Goal: Task Accomplishment & Management: Use online tool/utility

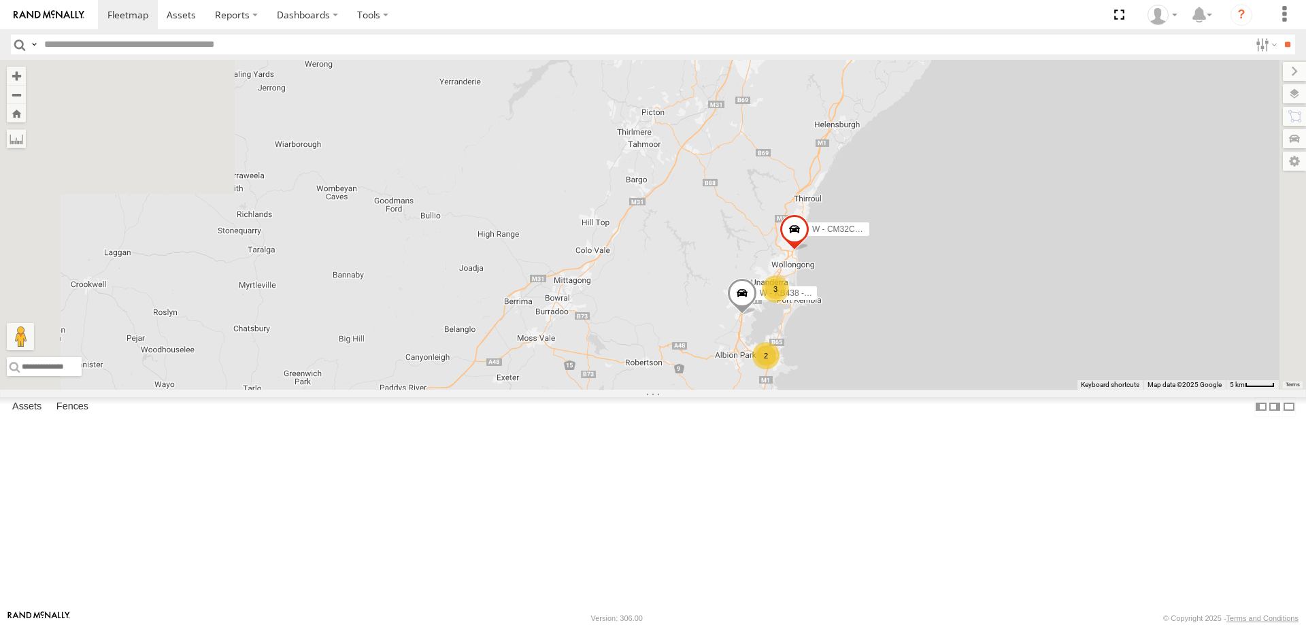
drag, startPoint x: 1107, startPoint y: 370, endPoint x: 1069, endPoint y: 518, distance: 152.9
click at [1073, 390] on div "B - DG93WL - Josh Fahd 3 2 W - KB438 - Navarone Darjani W - CM32CA - Transit" at bounding box center [653, 225] width 1306 height 330
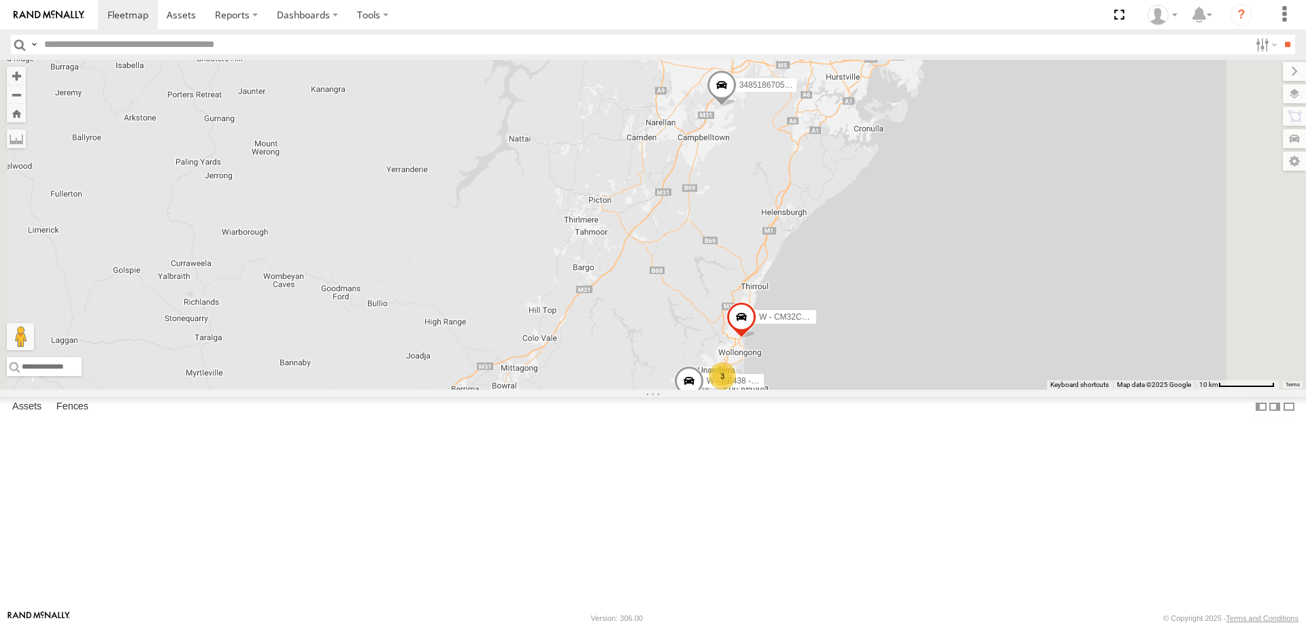
drag, startPoint x: 1045, startPoint y: 509, endPoint x: 1038, endPoint y: 462, distance: 48.1
click at [1044, 390] on div "B - DG93WL - Josh Fahd 3 2 W - KB438 - Navarone Darjani W - CM32CA - Transit 3 …" at bounding box center [653, 225] width 1306 height 330
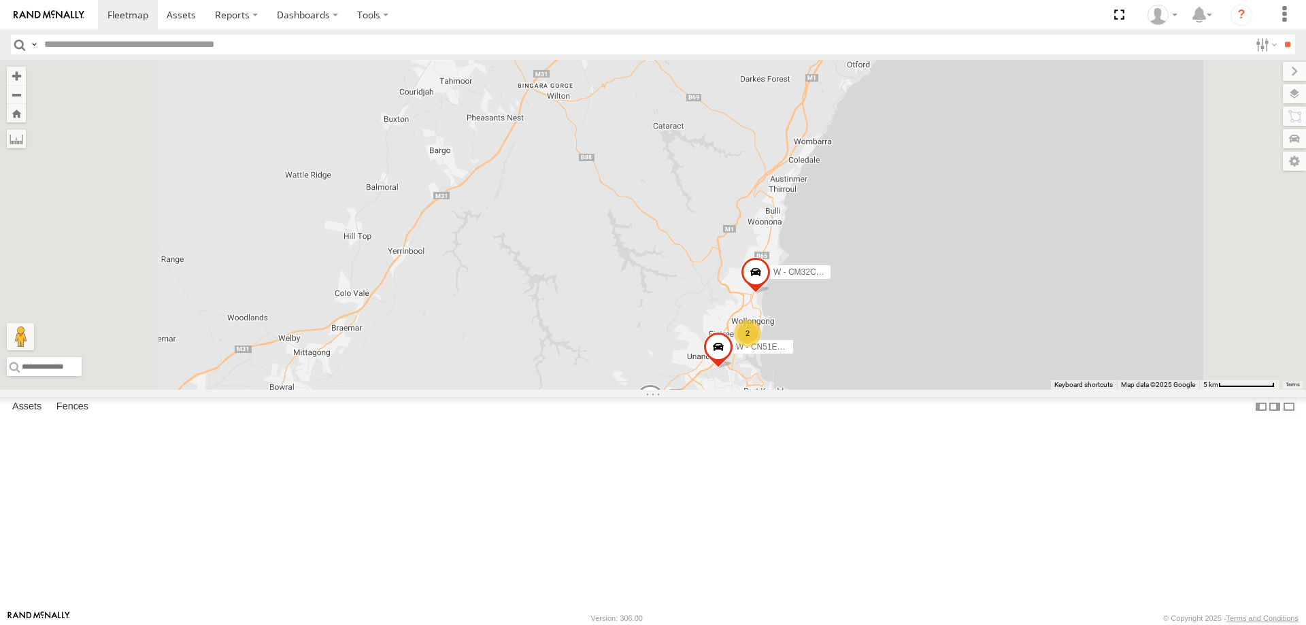
drag, startPoint x: 1071, startPoint y: 525, endPoint x: 1075, endPoint y: 421, distance: 104.1
click at [1080, 390] on div "B - DG93WL - Josh Fahd W - KB438 - Navarone Darjani W - CM32CA - Transit YHD56C…" at bounding box center [653, 225] width 1306 height 330
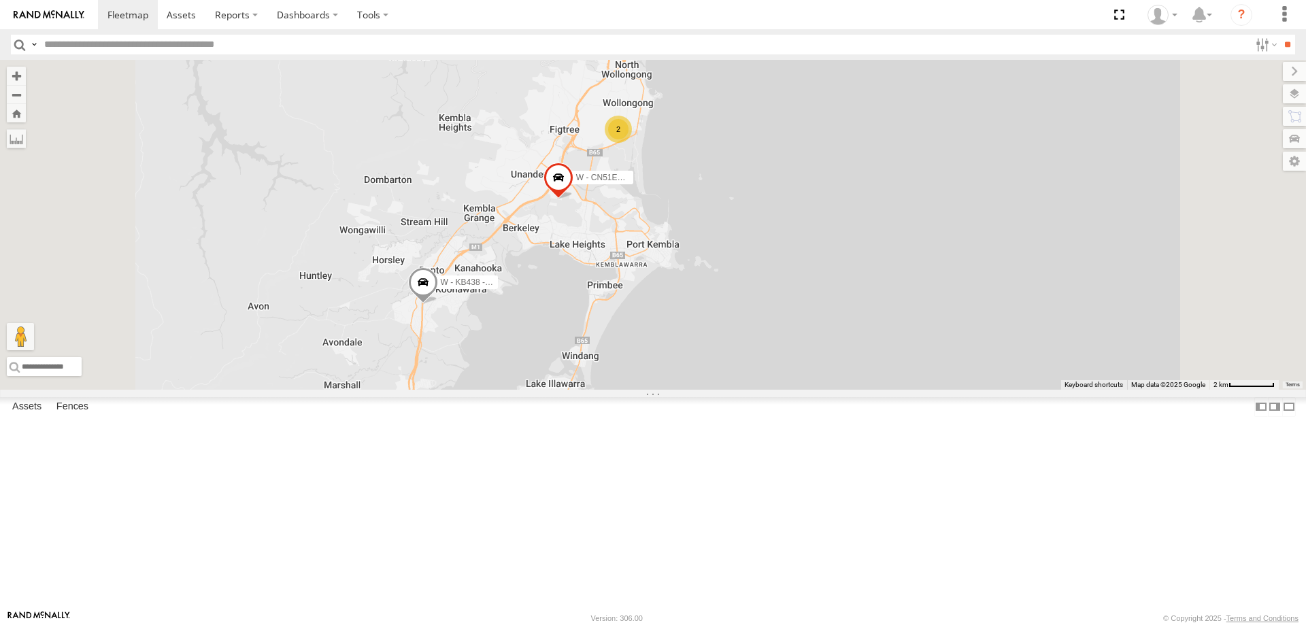
drag, startPoint x: 1017, startPoint y: 500, endPoint x: 1030, endPoint y: 450, distance: 52.0
click at [1030, 390] on div "B - DG93WL - Josh Fahd W - KB438 - Navarone Darjani W - CM32CA - Transit YHD56C…" at bounding box center [653, 225] width 1306 height 330
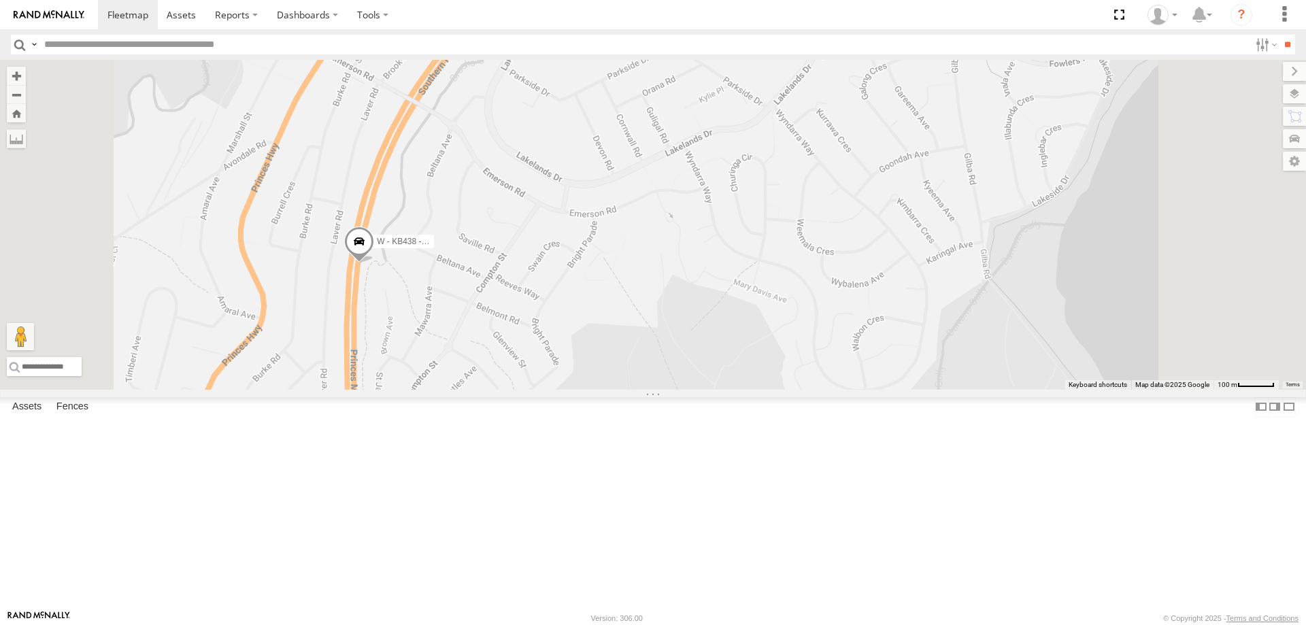
click at [374, 263] on span at bounding box center [359, 245] width 30 height 37
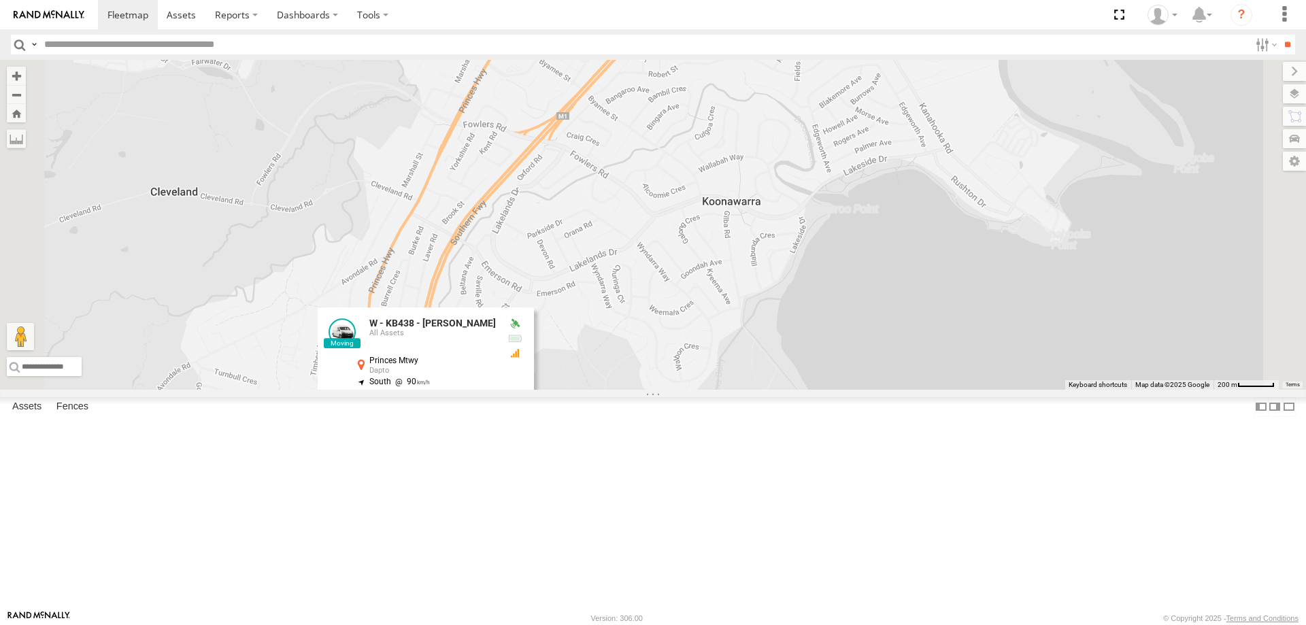
click at [444, 439] on label at bounding box center [431, 434] width 27 height 10
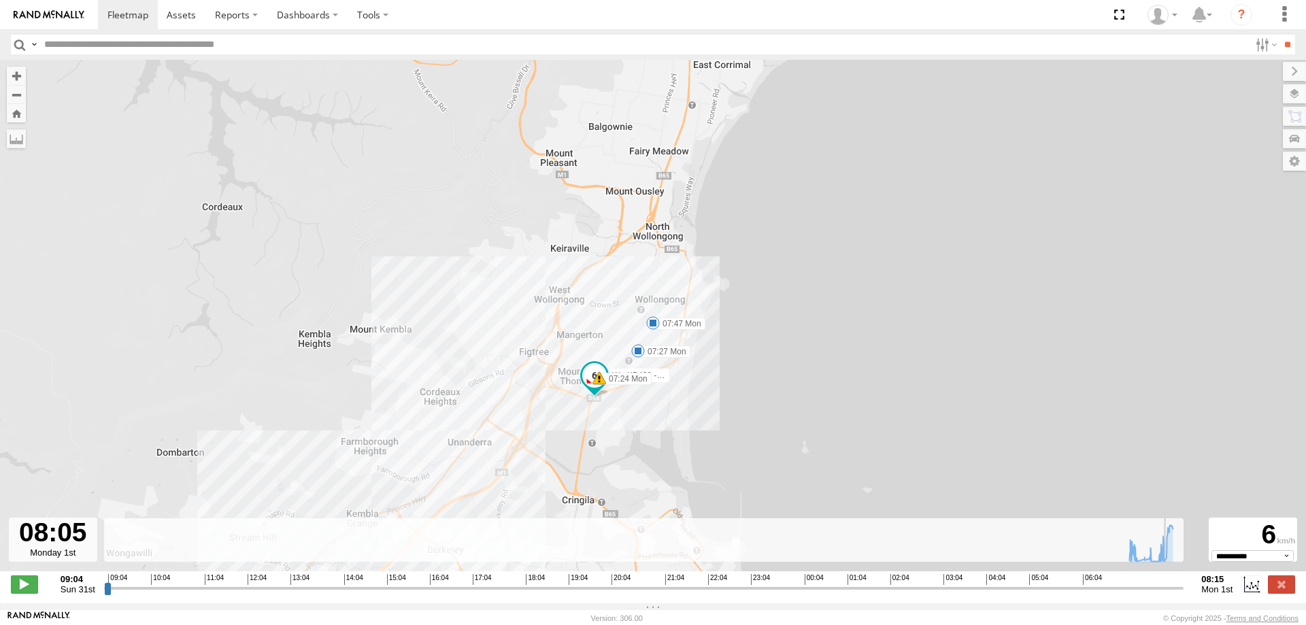
drag, startPoint x: 103, startPoint y: 595, endPoint x: 1171, endPoint y: 603, distance: 1068.0
click at [1171, 595] on input "range" at bounding box center [644, 588] width 1080 height 13
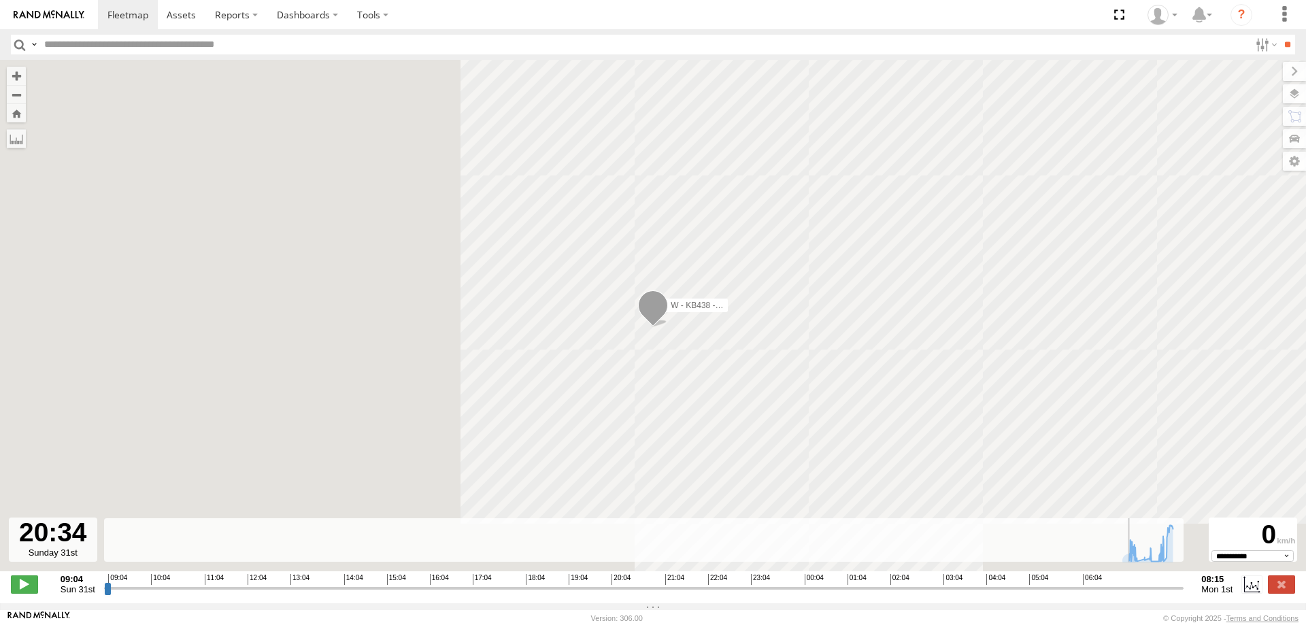
drag, startPoint x: 1172, startPoint y: 594, endPoint x: 429, endPoint y: 593, distance: 742.8
type input "**********"
click at [441, 593] on input "range" at bounding box center [644, 588] width 1080 height 13
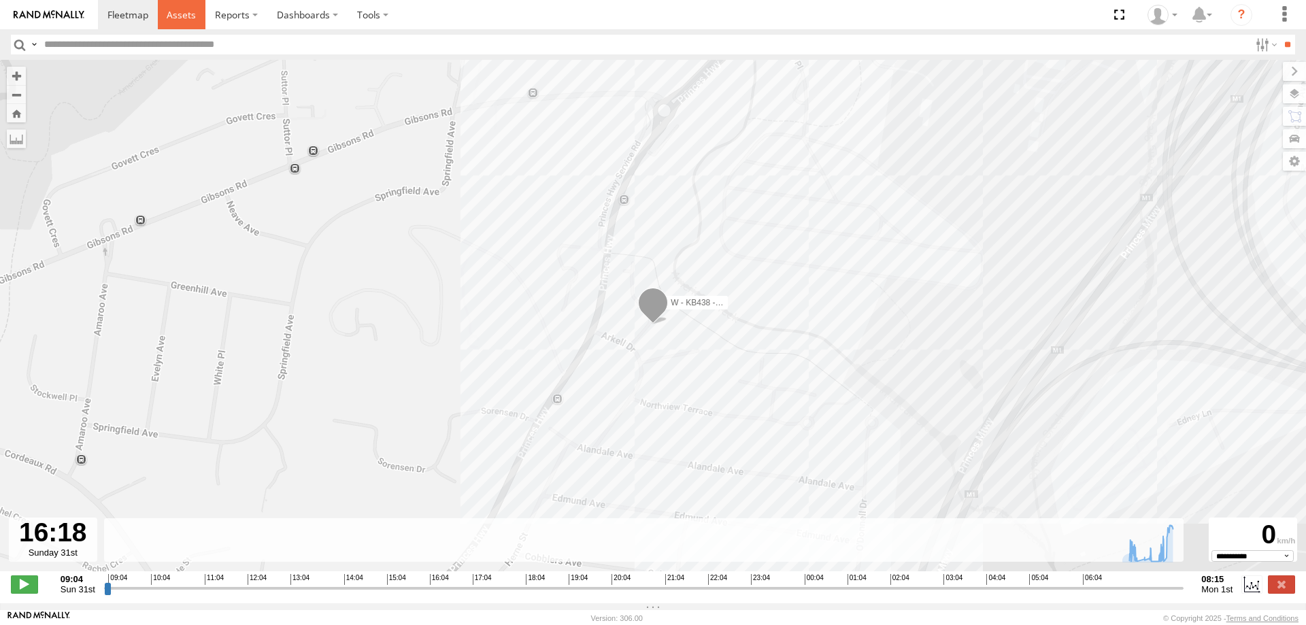
click at [178, 14] on span at bounding box center [181, 14] width 29 height 13
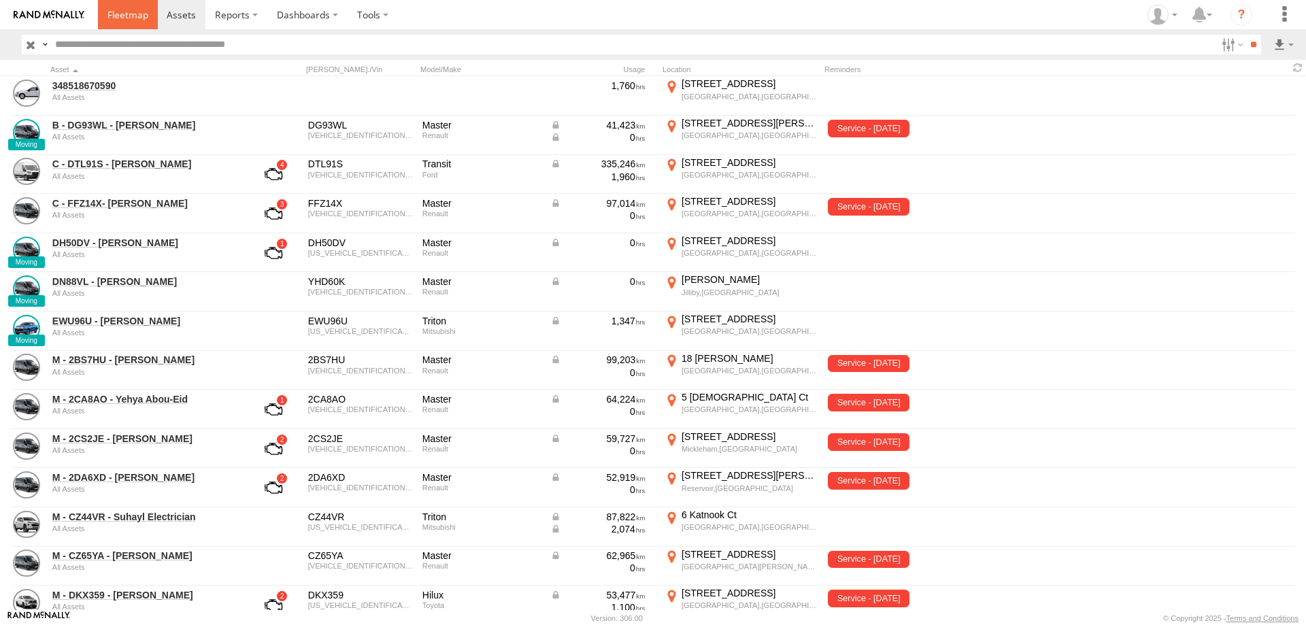
click at [128, 10] on span at bounding box center [127, 14] width 41 height 13
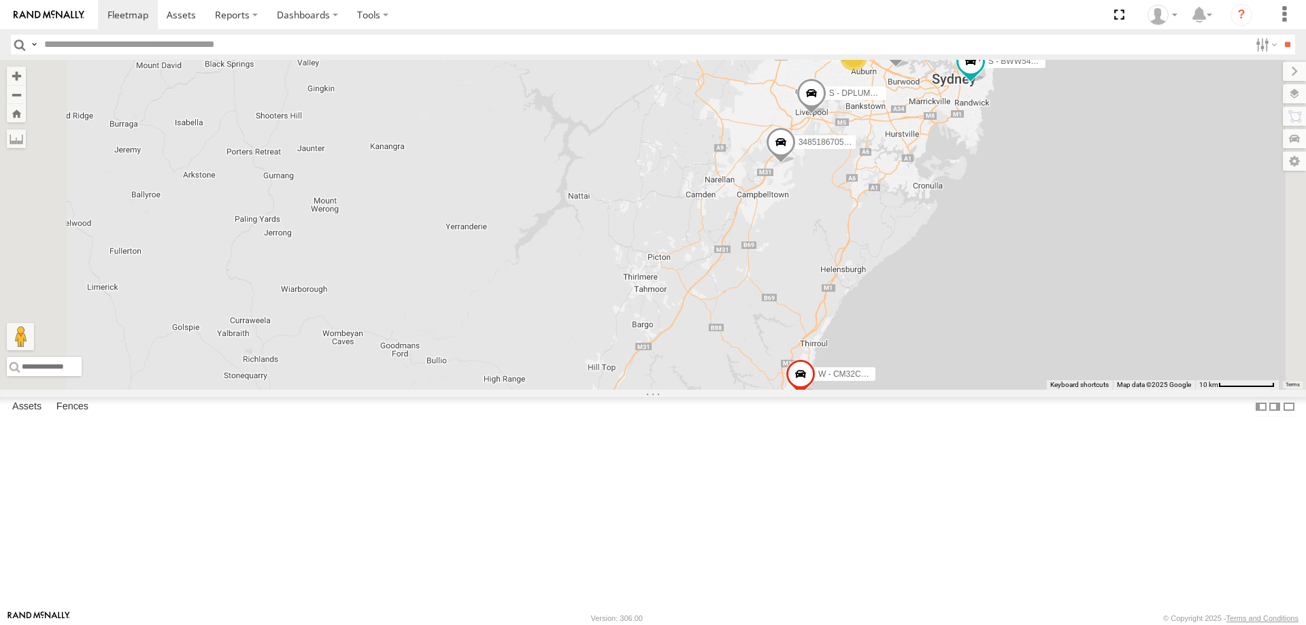
drag, startPoint x: 1066, startPoint y: 510, endPoint x: 1071, endPoint y: 461, distance: 49.9
click at [1072, 390] on div "B - DG93WL - [PERSON_NAME] YHD56C - [PERSON_NAME] S - BWW54B - [PERSON_NAME] S …" at bounding box center [653, 225] width 1306 height 330
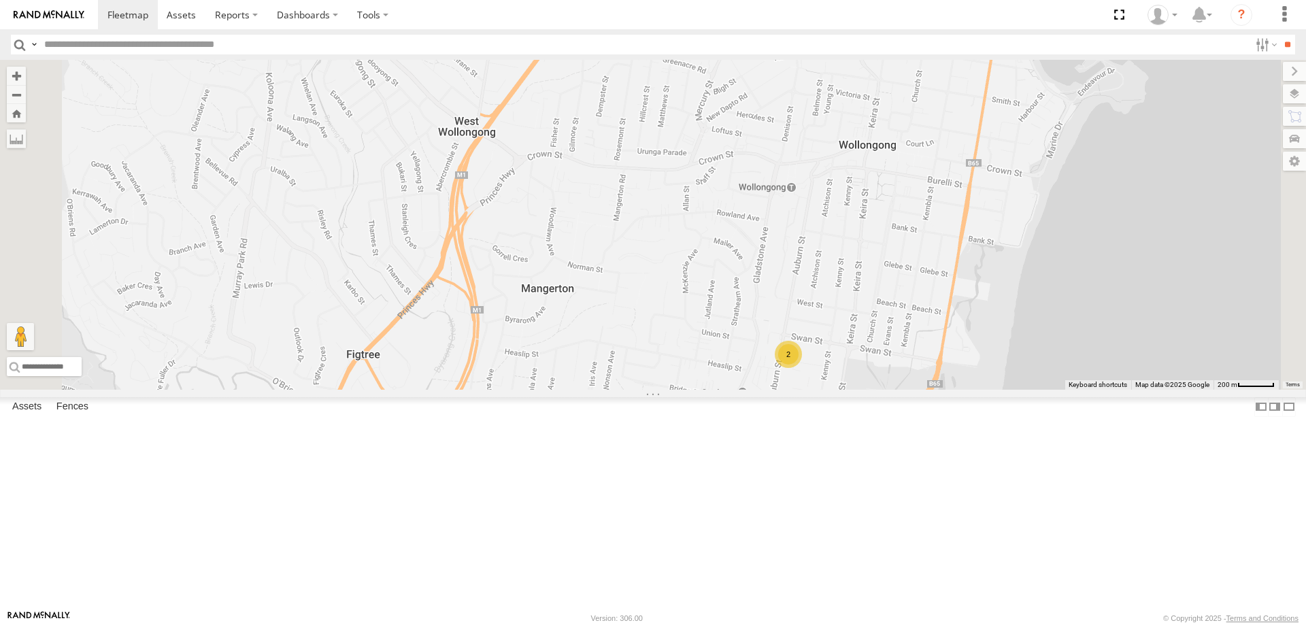
click at [802, 368] on div "2" at bounding box center [788, 354] width 27 height 27
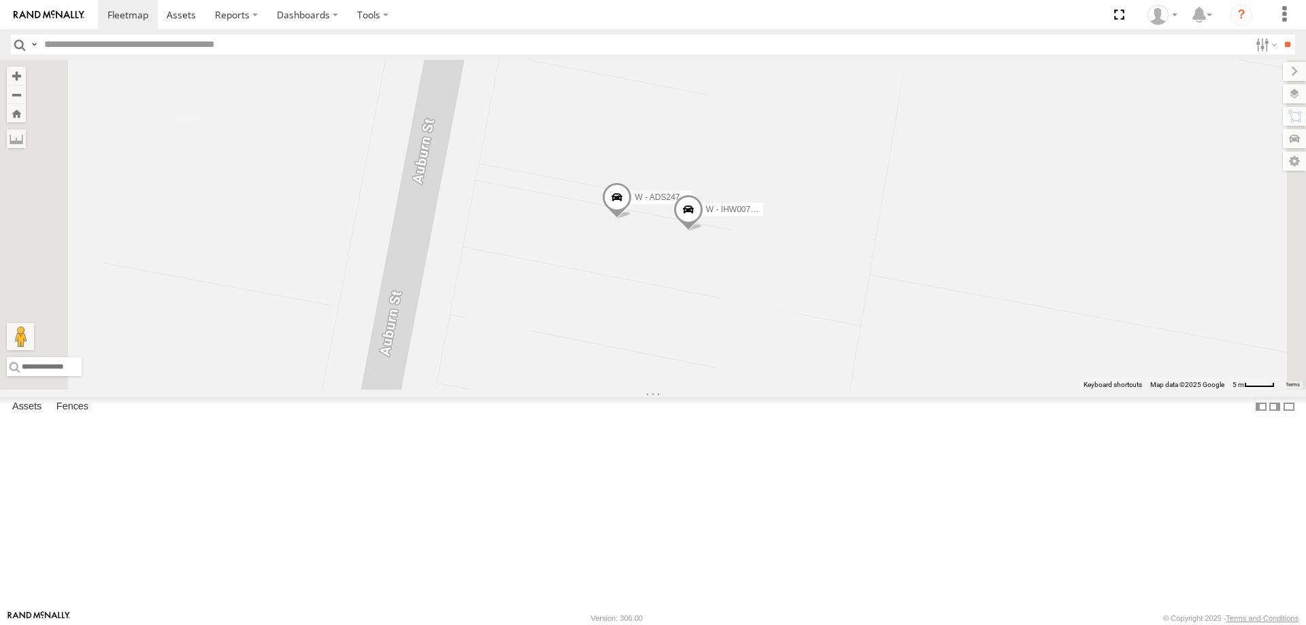
click at [632, 218] on span at bounding box center [617, 200] width 30 height 37
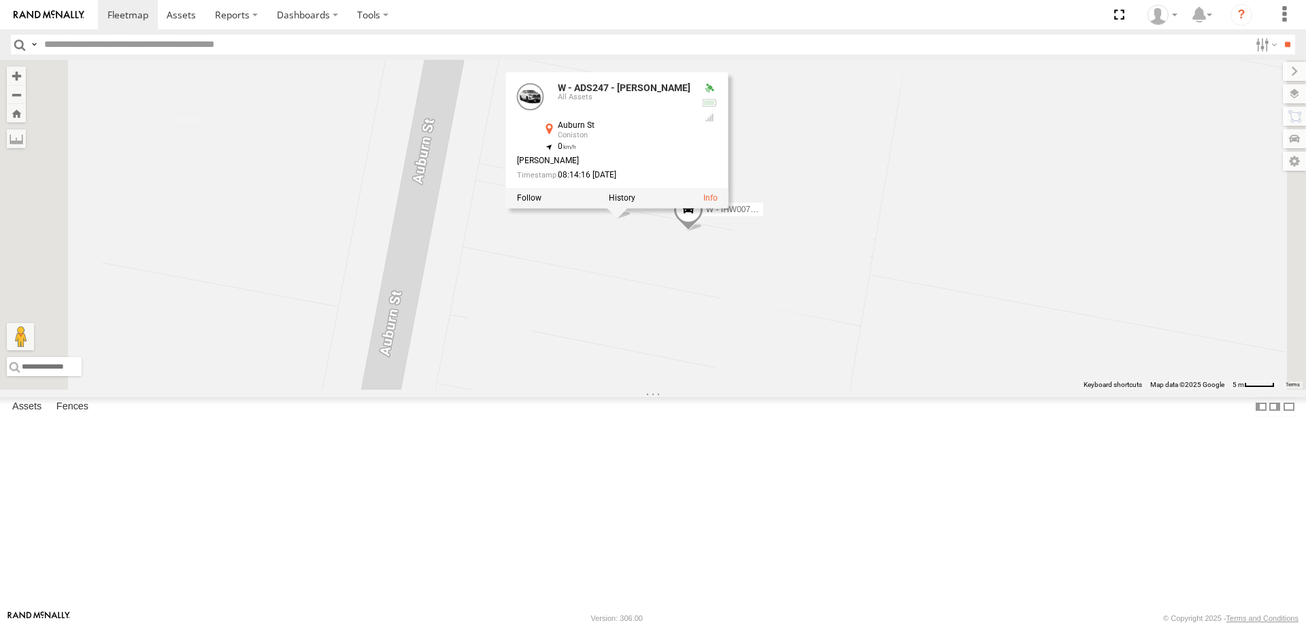
click at [635, 203] on label at bounding box center [622, 198] width 27 height 10
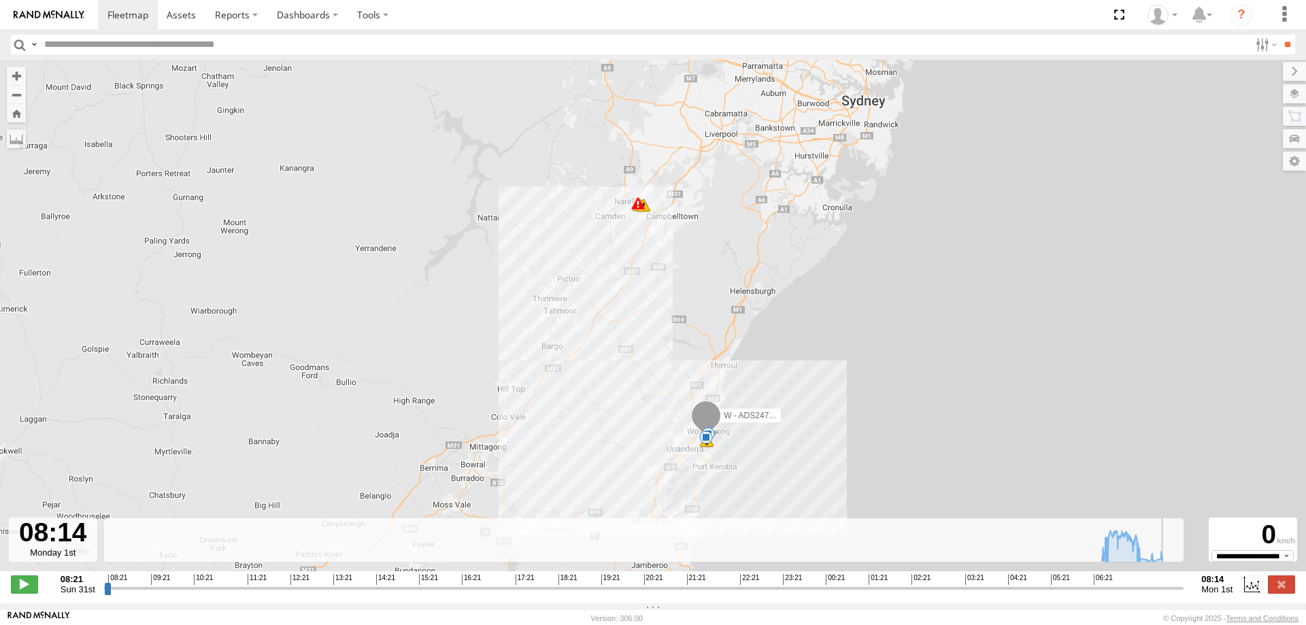
drag, startPoint x: 107, startPoint y: 594, endPoint x: 870, endPoint y: 387, distance: 790.7
type input "**********"
click at [1182, 595] on input "range" at bounding box center [644, 588] width 1080 height 13
click at [183, 13] on span at bounding box center [181, 14] width 29 height 13
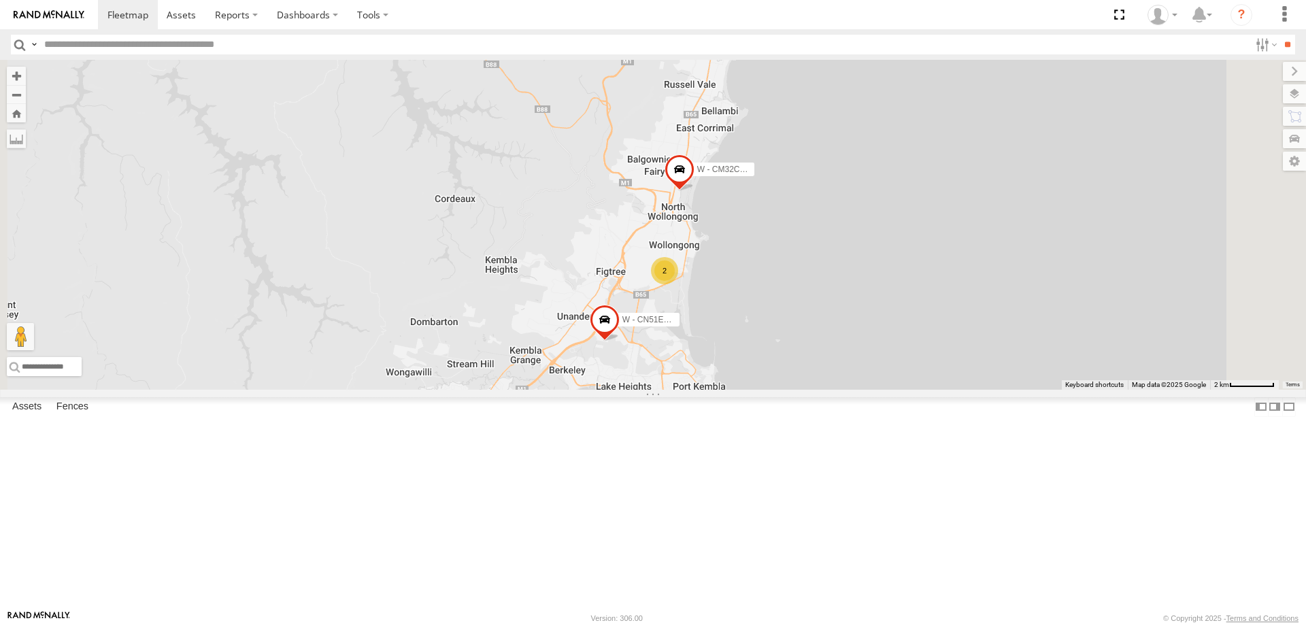
drag, startPoint x: 1011, startPoint y: 414, endPoint x: 1011, endPoint y: 288, distance: 125.8
click at [1011, 288] on div "B - DG93WL - Josh Fahd S - BWW54B - Aaron Bruton S - YIQ01Q - Adam Roberts 3485…" at bounding box center [653, 225] width 1306 height 330
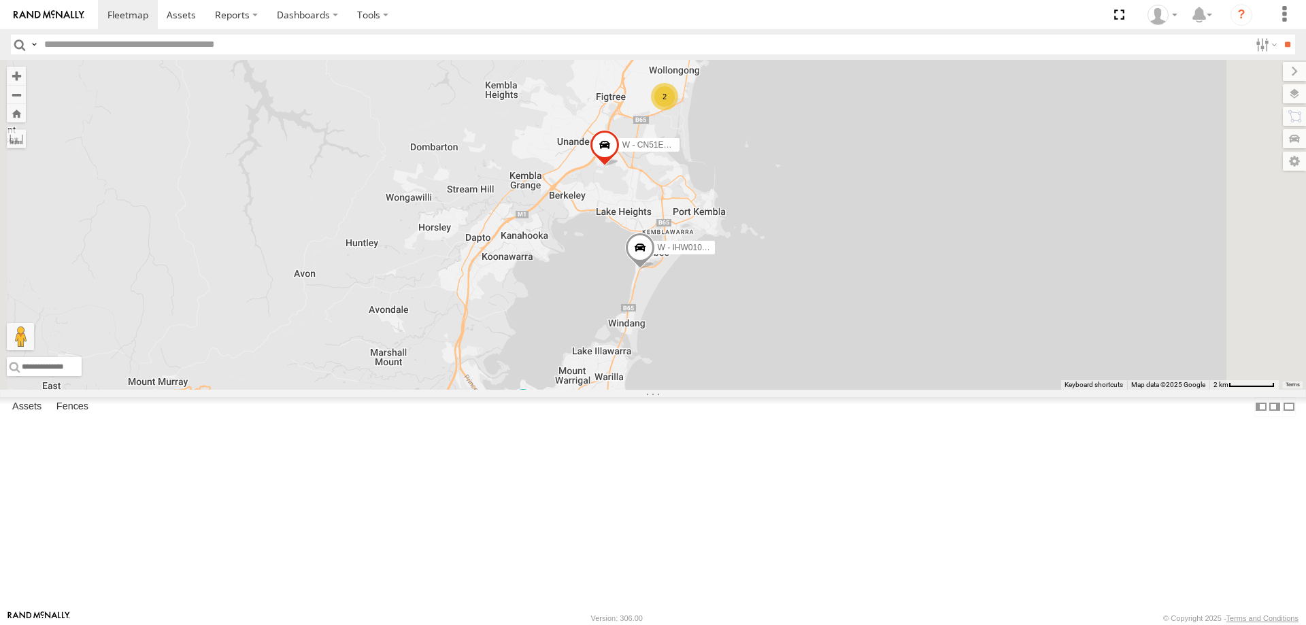
click at [655, 269] on span at bounding box center [640, 251] width 30 height 37
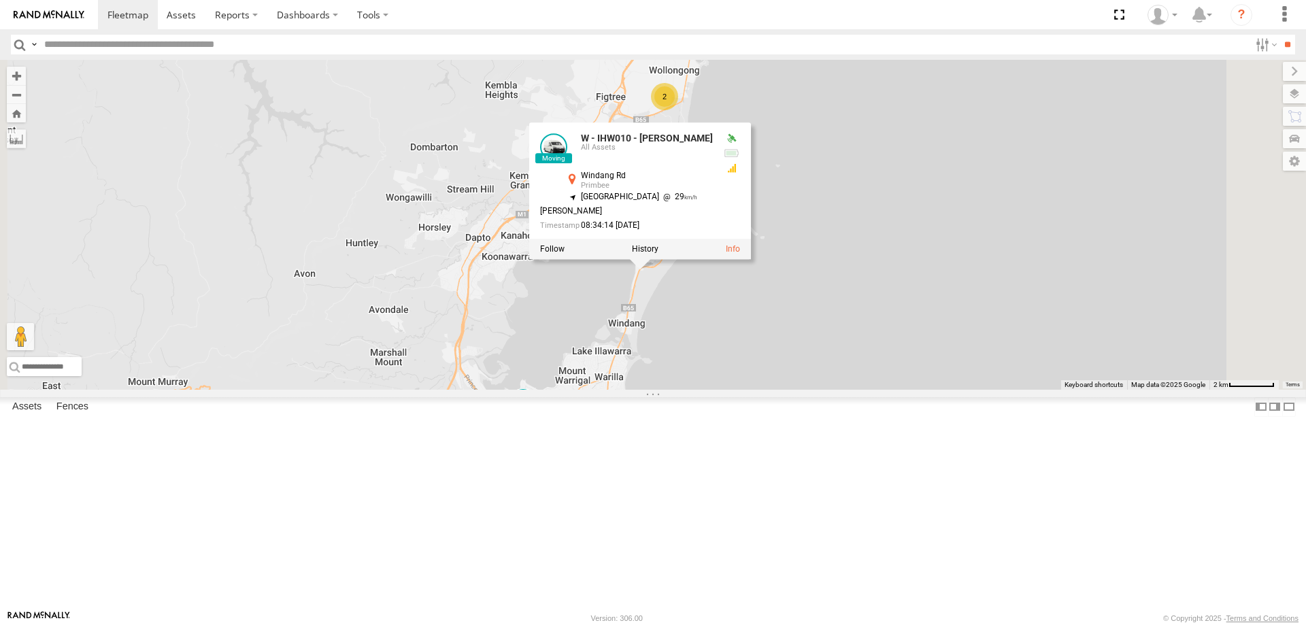
click at [1078, 390] on div "B - DG93WL - Josh Fahd S - BWW54B - Aaron Bruton S - YIQ01Q - Adam Roberts 3485…" at bounding box center [653, 225] width 1306 height 330
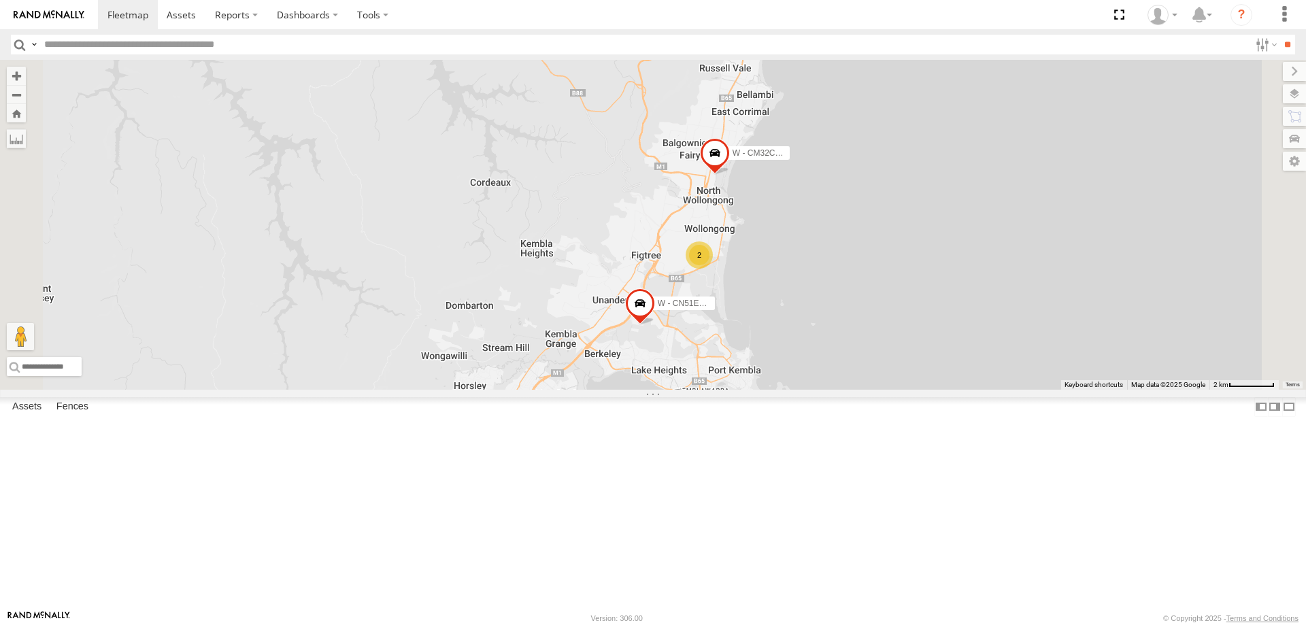
drag, startPoint x: 1094, startPoint y: 315, endPoint x: 920, endPoint y: 363, distance: 180.5
click at [1042, 390] on div "B - DG93WL - Josh Fahd S - BWW54B - Aaron Bruton S - YIQ01Q - Adam Roberts 3485…" at bounding box center [653, 225] width 1306 height 330
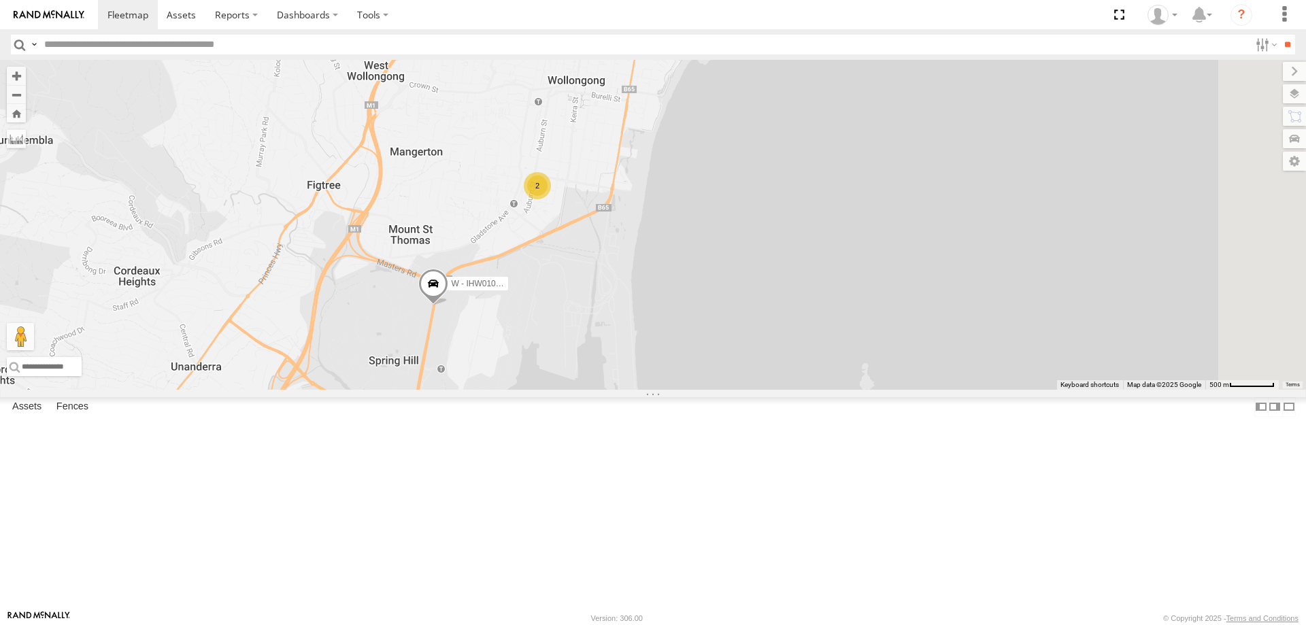
drag, startPoint x: 772, startPoint y: 432, endPoint x: 618, endPoint y: 414, distance: 154.8
click at [713, 390] on div "W - CN51ES - Cameron Ashby 2 W - IHW010 - Scott Carey" at bounding box center [653, 225] width 1306 height 330
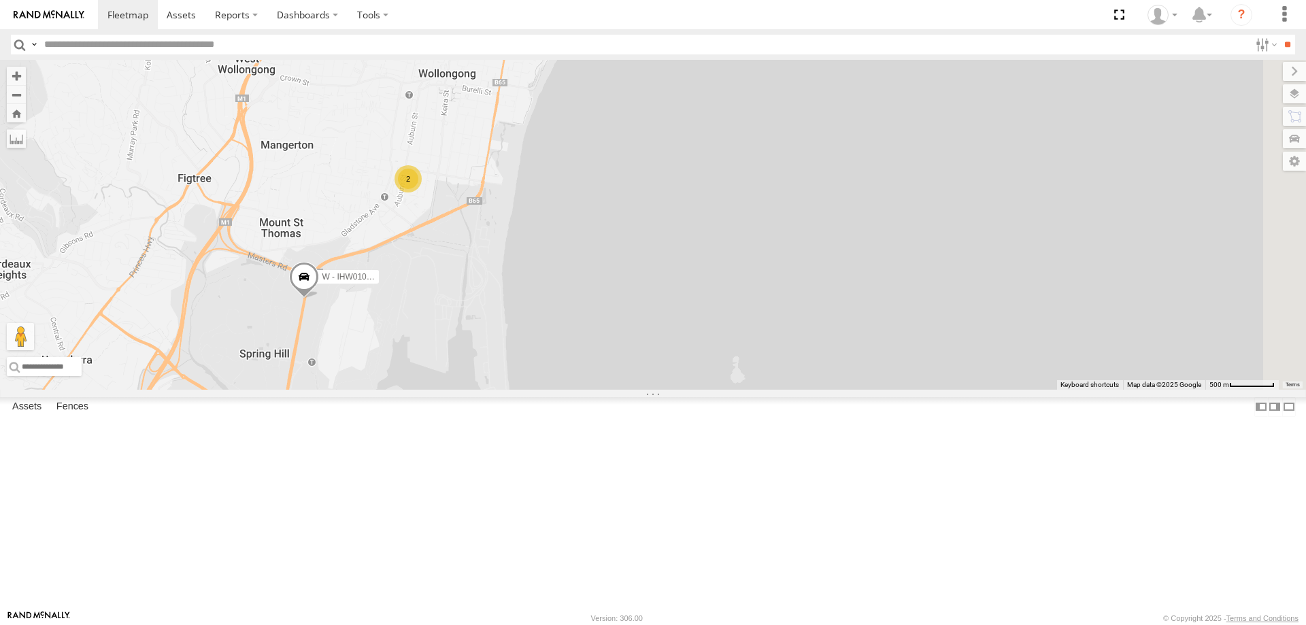
drag, startPoint x: 831, startPoint y: 382, endPoint x: 895, endPoint y: 382, distance: 63.9
click at [894, 382] on div "W - CN51ES - Cameron Ashby 2 W - IHW010 - Scott Carey" at bounding box center [653, 225] width 1306 height 330
